Goal: Task Accomplishment & Management: Manage account settings

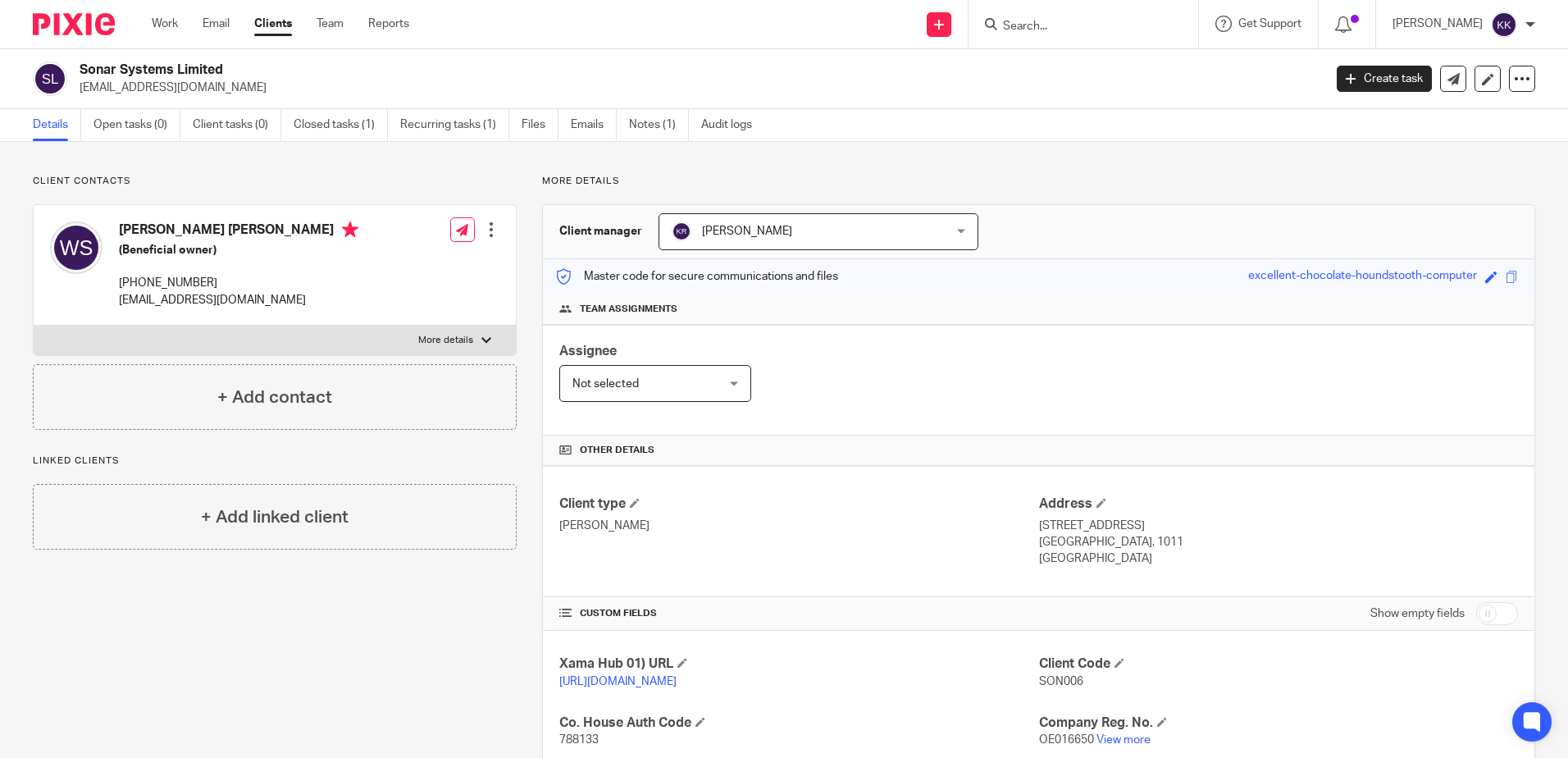
click at [1037, 27] on input "Search" at bounding box center [1075, 27] width 148 height 15
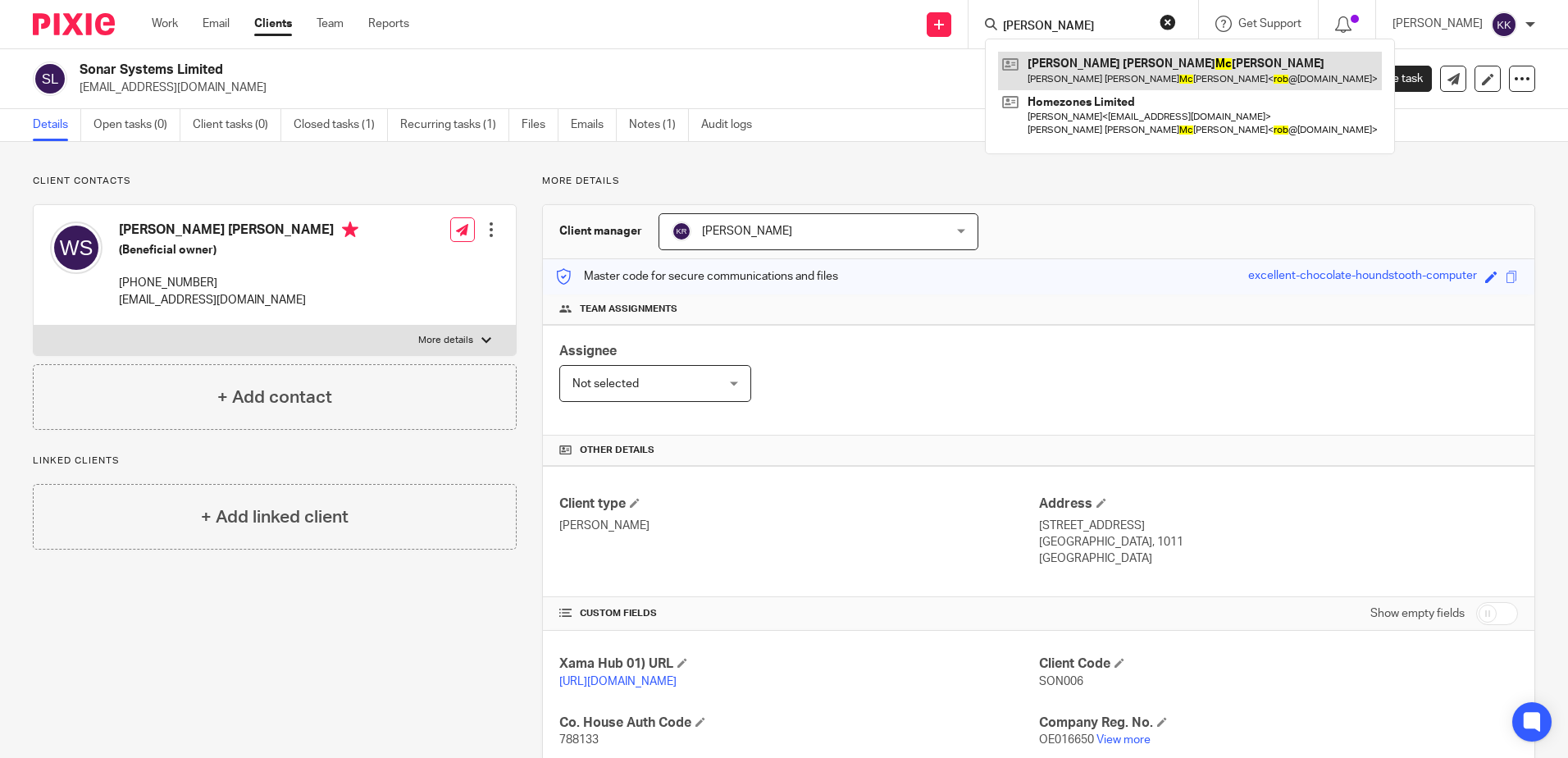
type input "Rob mc"
click at [1104, 67] on link at bounding box center [1190, 70] width 384 height 37
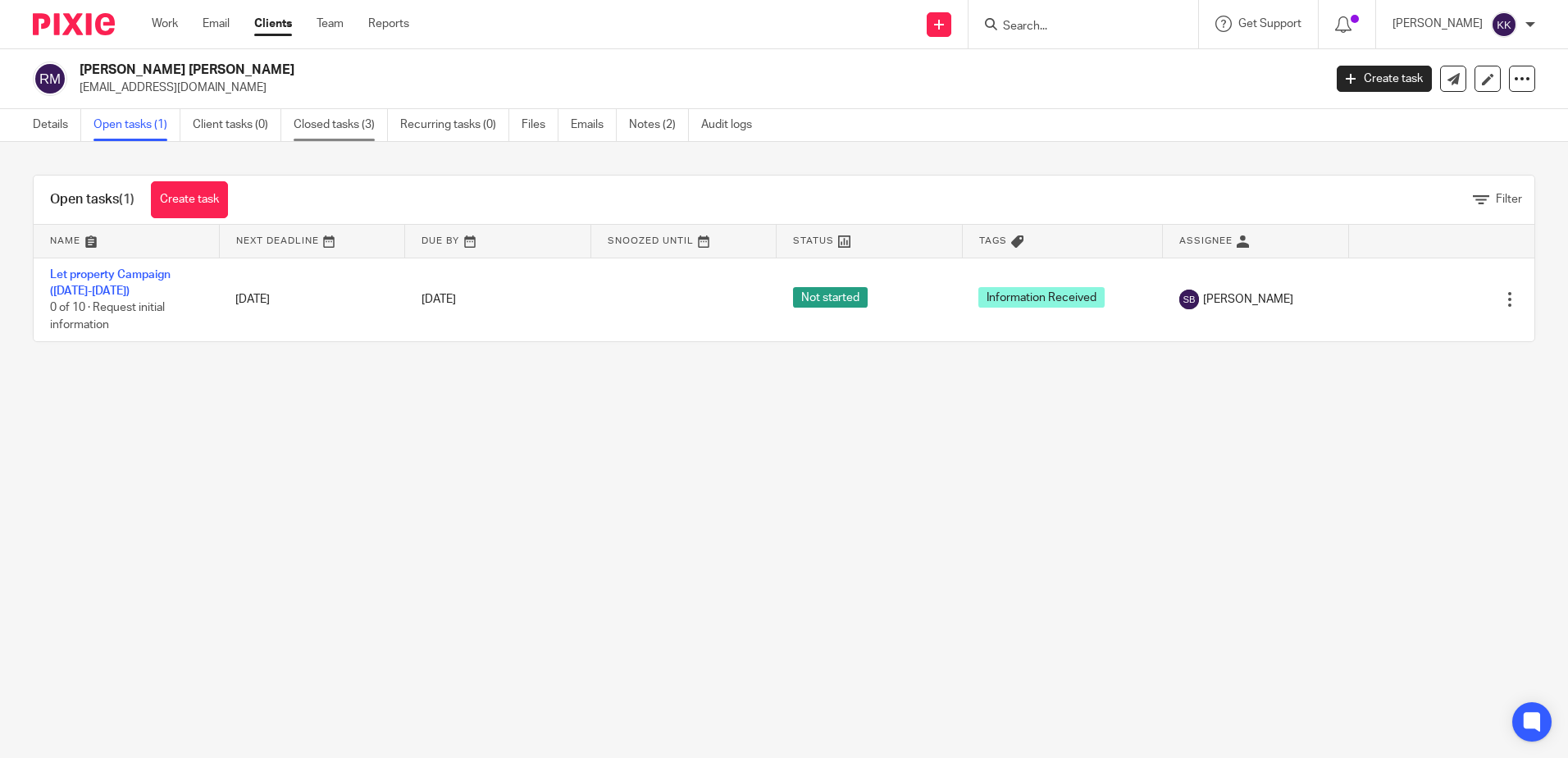
click at [361, 124] on link "Closed tasks (3)" at bounding box center [340, 125] width 95 height 32
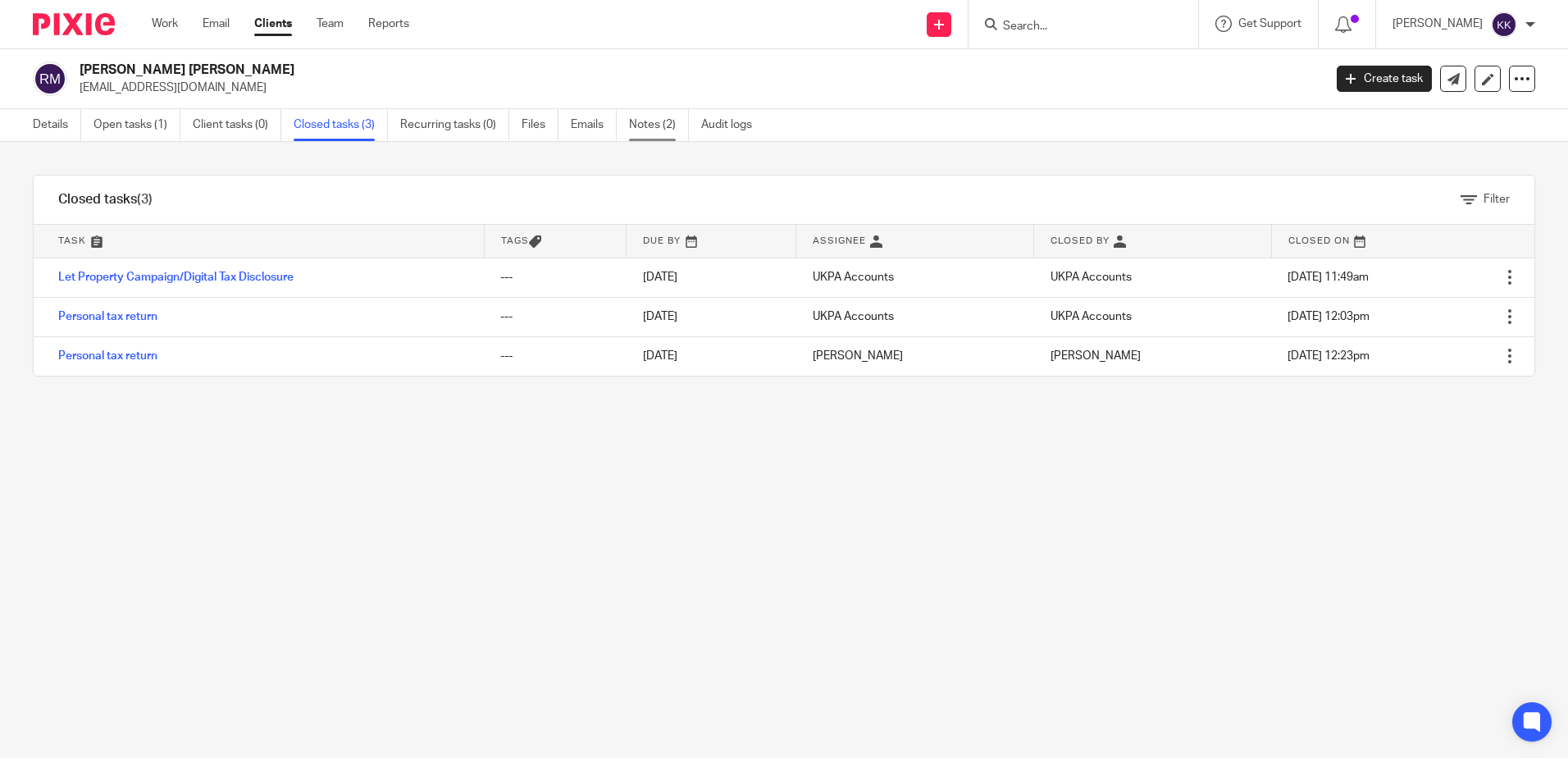
click at [650, 120] on link "Notes (2)" at bounding box center [658, 125] width 60 height 32
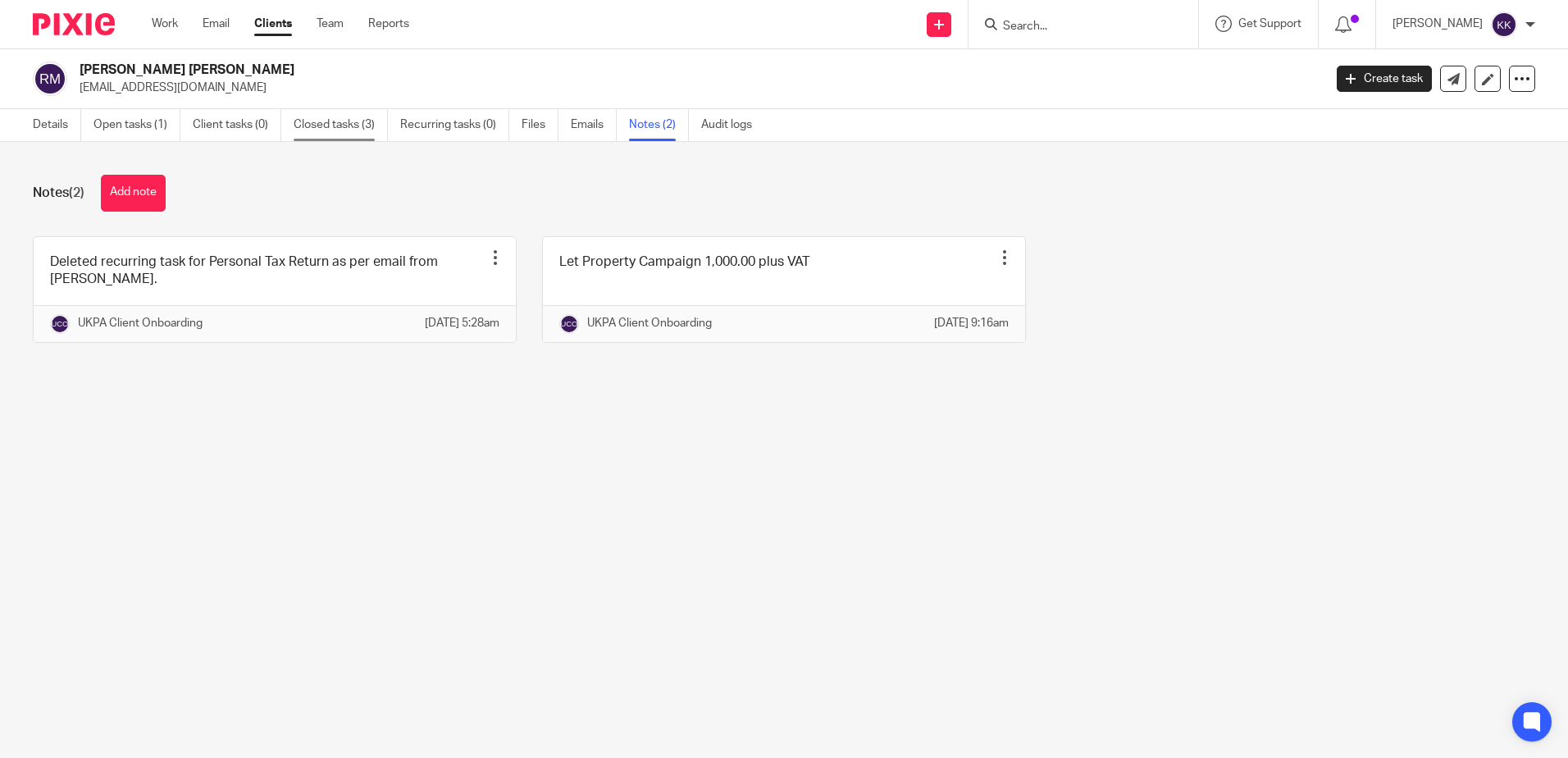
click at [326, 123] on link "Closed tasks (3)" at bounding box center [340, 125] width 95 height 32
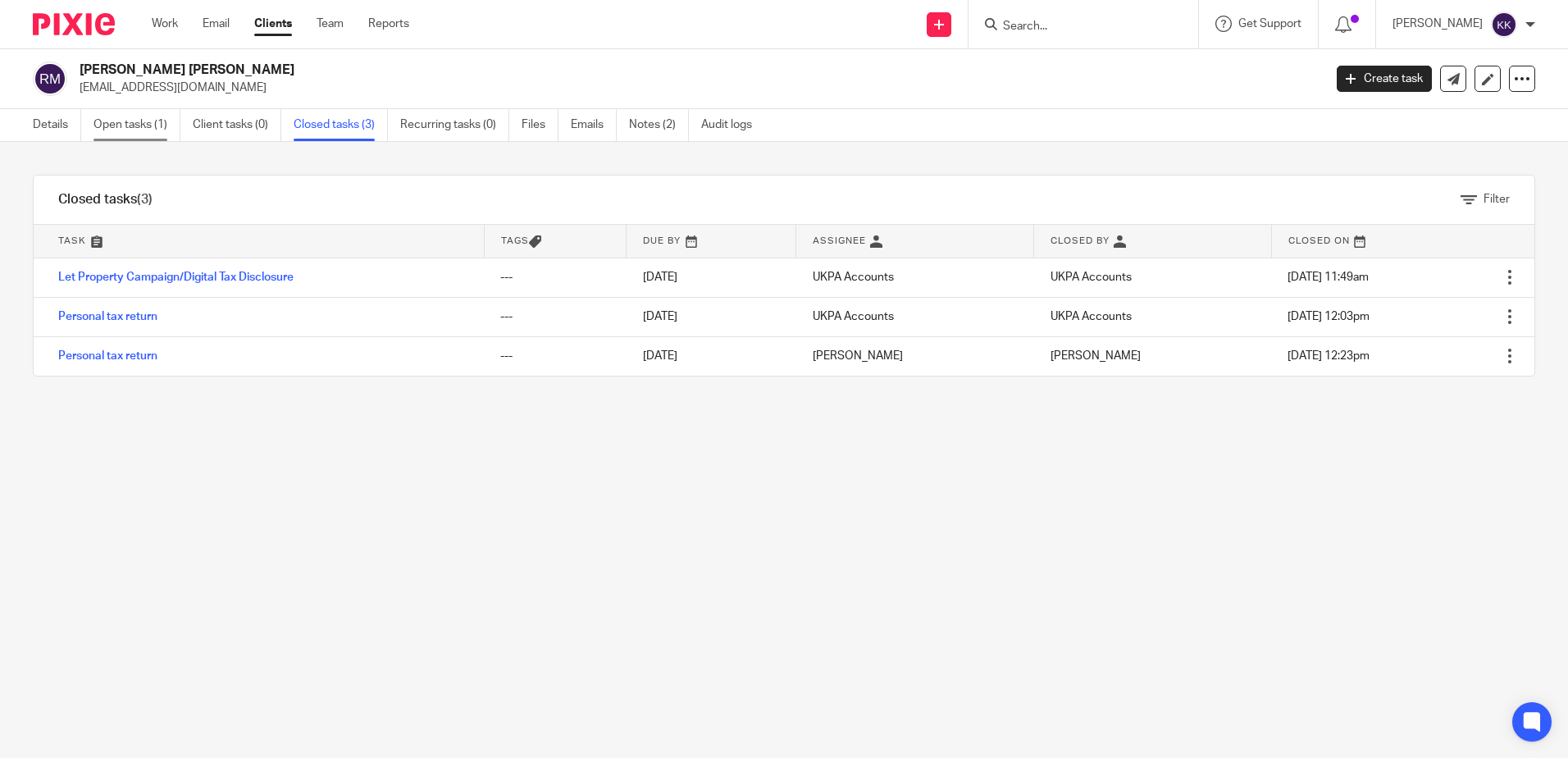
click at [134, 120] on link "Open tasks (1)" at bounding box center [137, 125] width 87 height 32
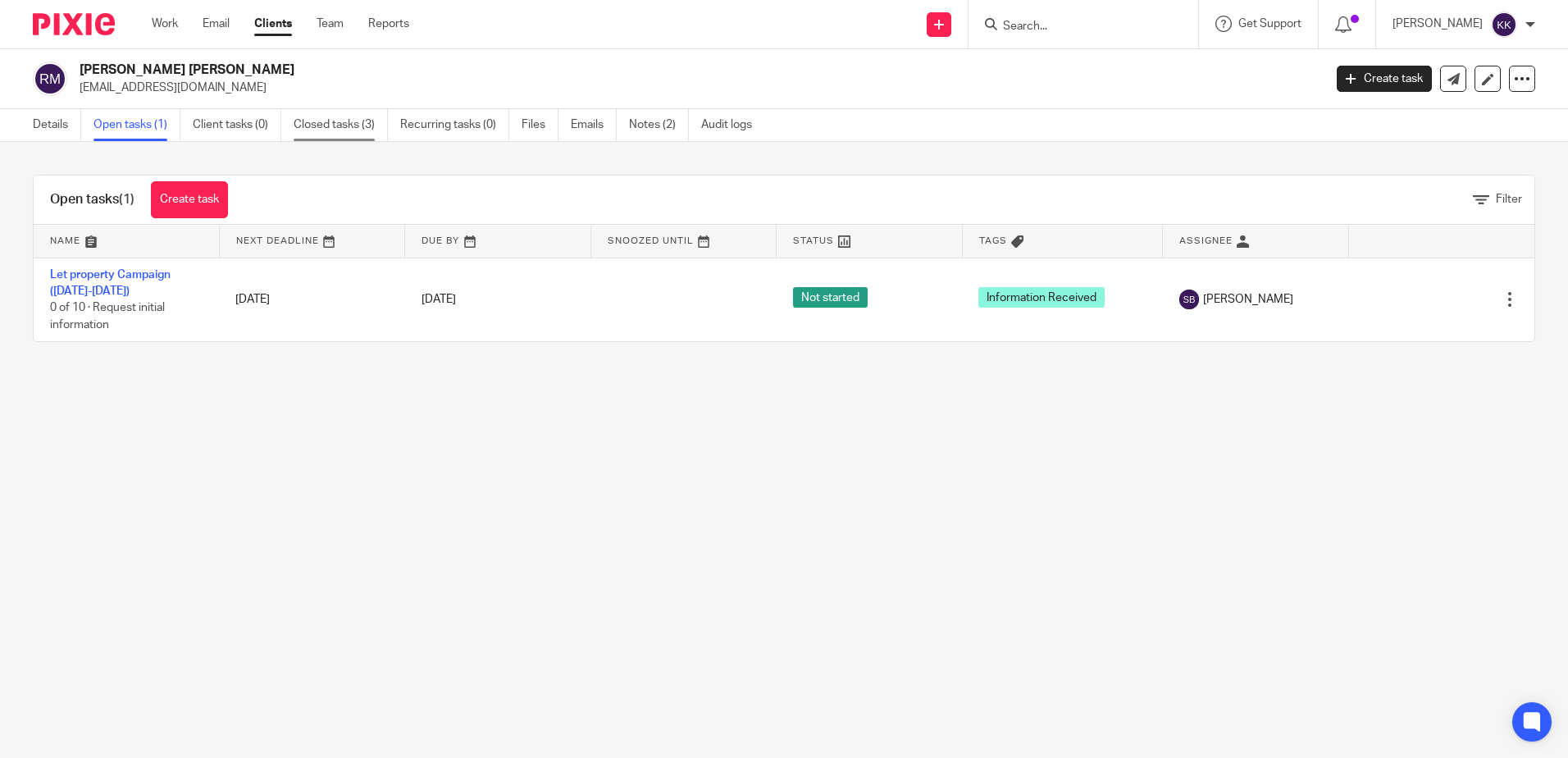
click at [356, 120] on link "Closed tasks (3)" at bounding box center [340, 125] width 95 height 32
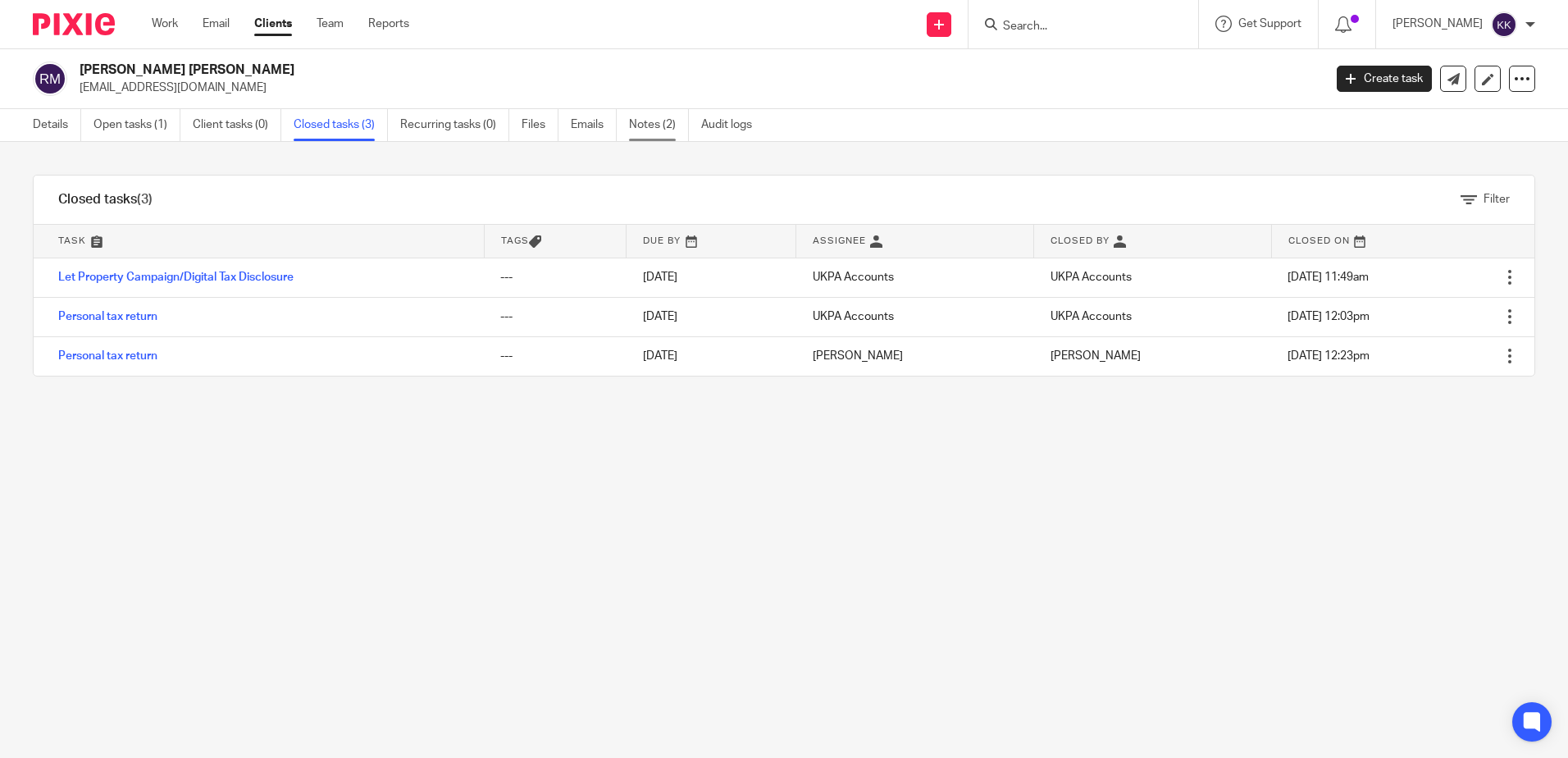
click at [649, 135] on link "Notes (2)" at bounding box center [658, 125] width 60 height 32
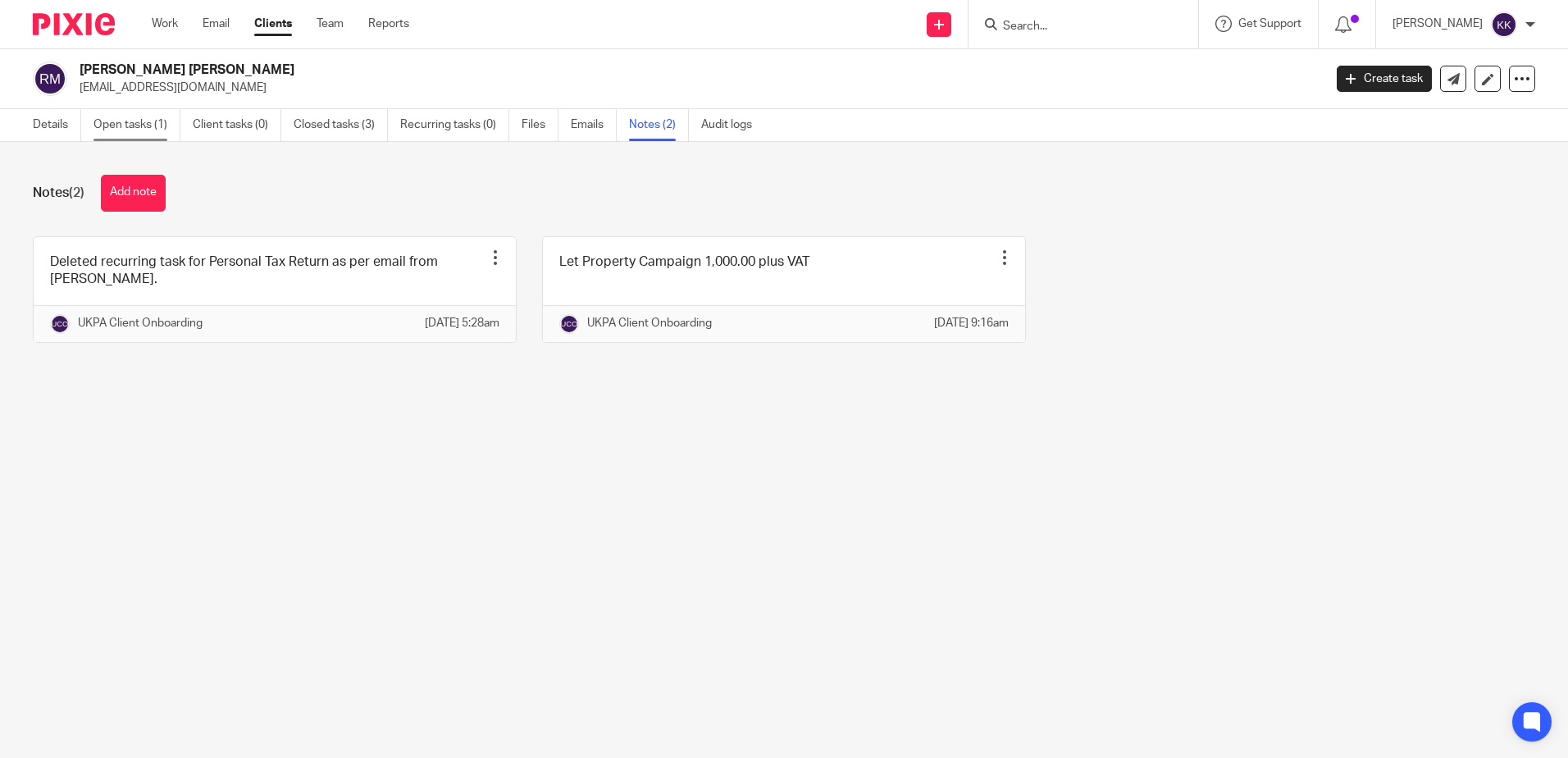
click at [121, 113] on link "Open tasks (1)" at bounding box center [137, 125] width 87 height 32
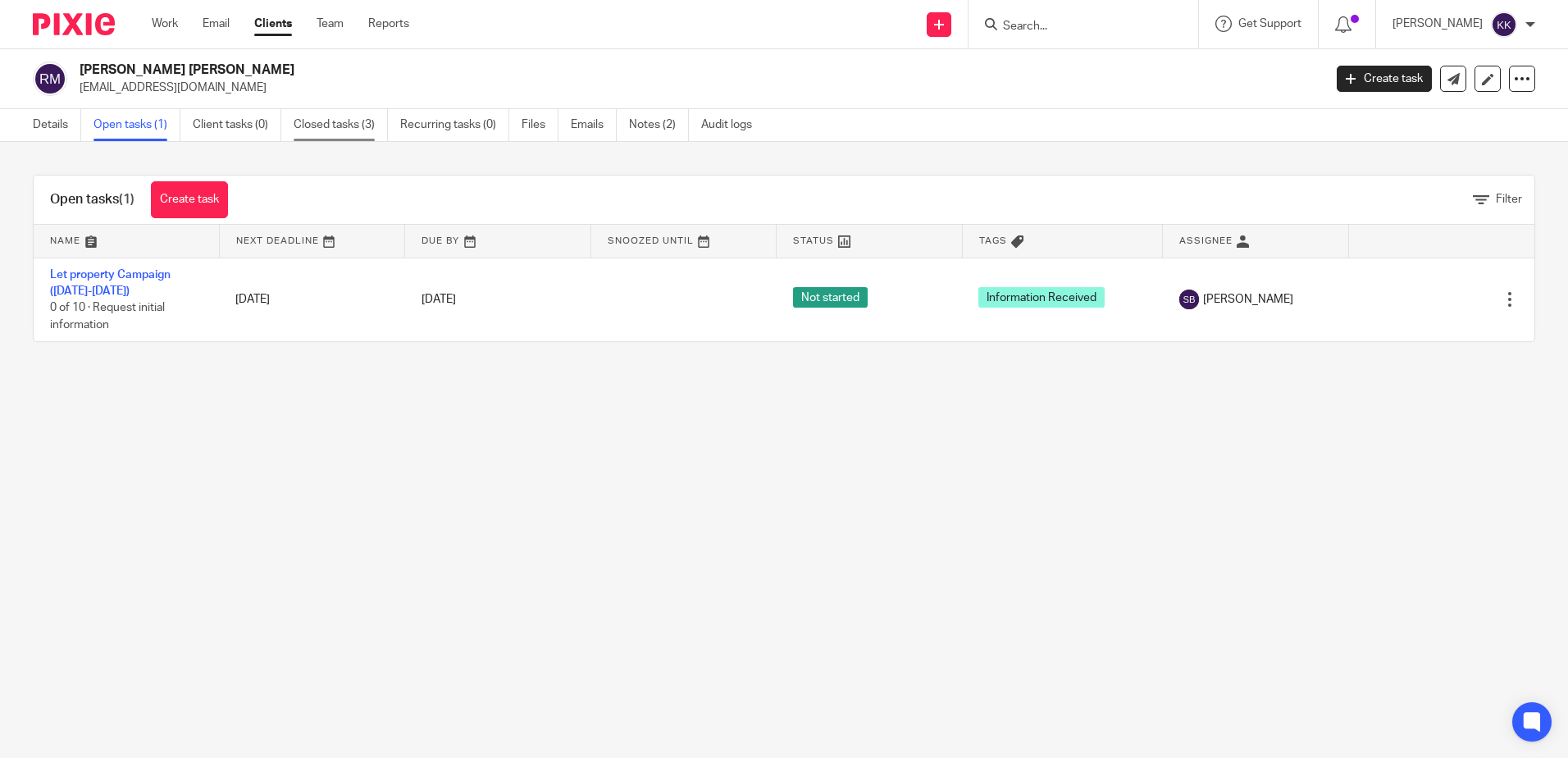
click at [337, 126] on link "Closed tasks (3)" at bounding box center [340, 125] width 95 height 32
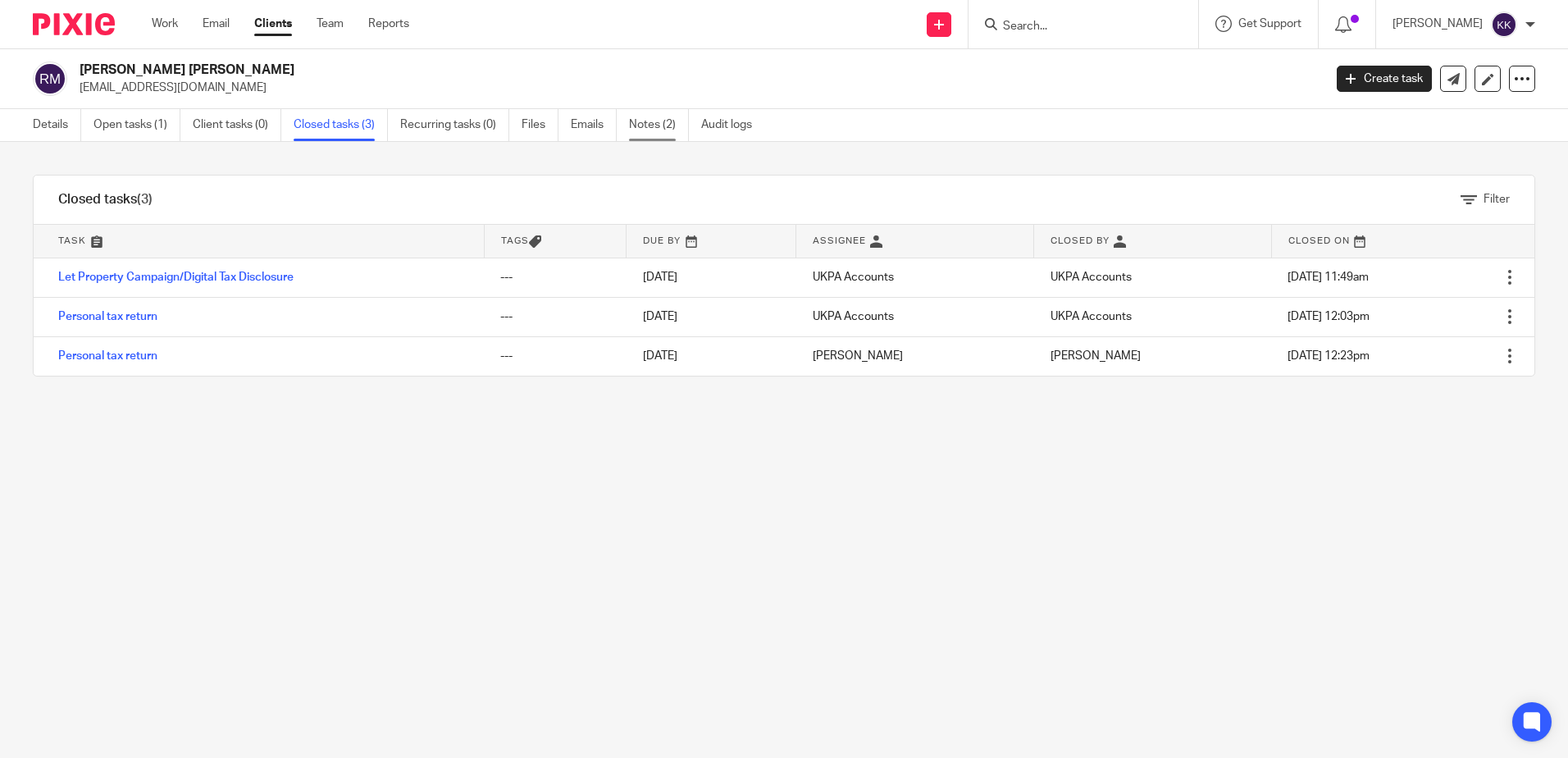
click at [654, 115] on link "Notes (2)" at bounding box center [658, 125] width 60 height 32
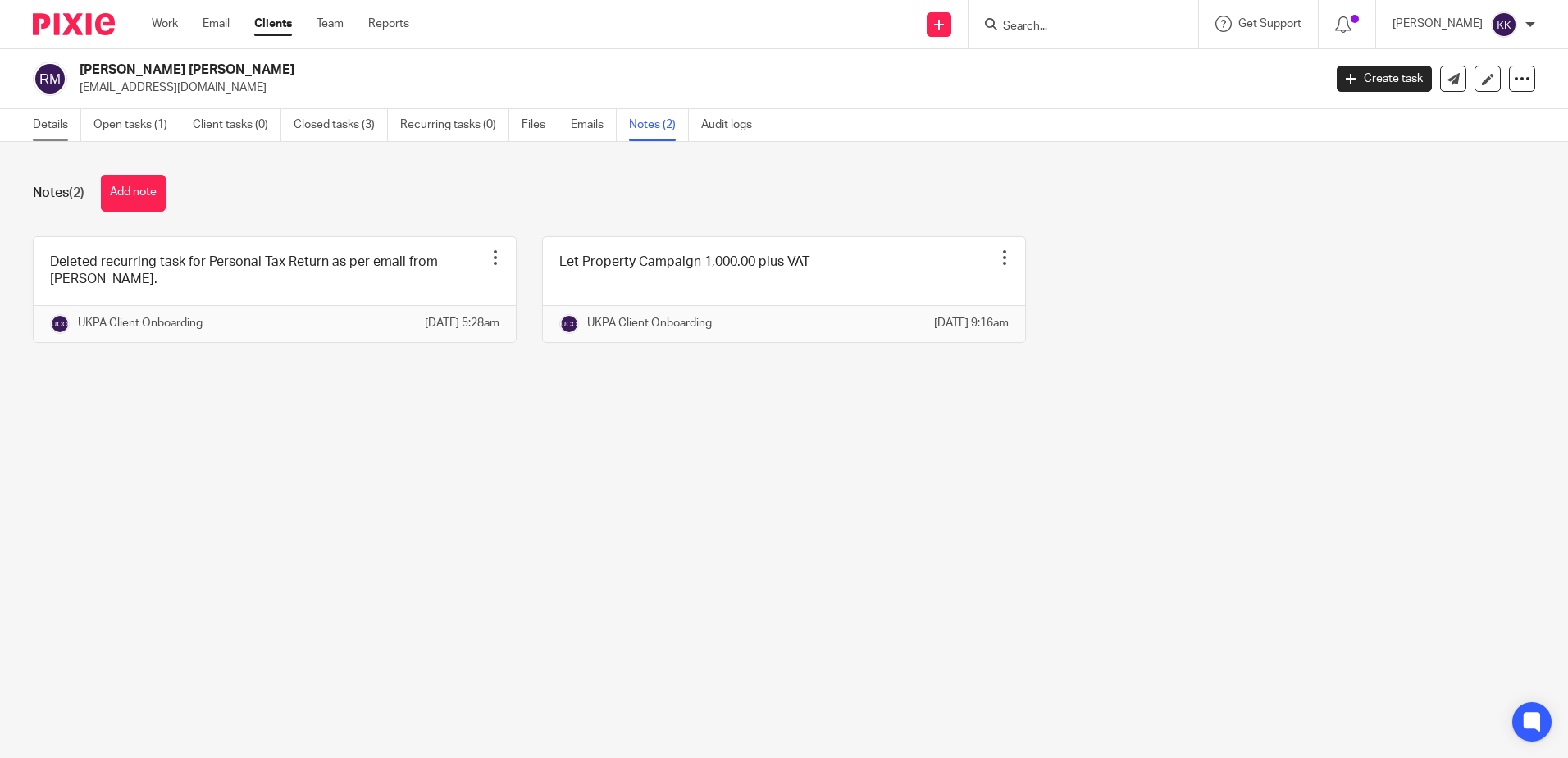
click at [64, 123] on link "Details" at bounding box center [57, 125] width 49 height 32
